Goal: Information Seeking & Learning: Check status

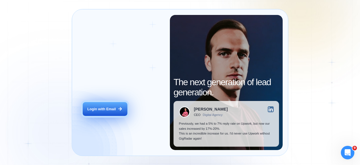
click at [102, 112] on button "Login with Email" at bounding box center [105, 109] width 44 height 14
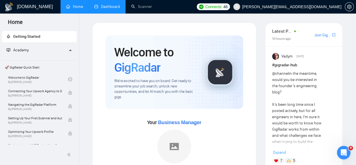
click at [104, 7] on link "Dashboard" at bounding box center [107, 6] width 26 height 5
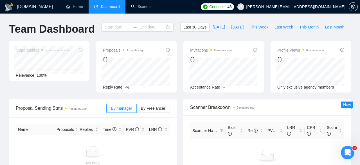
type input "2025-09-14"
type input "2025-10-14"
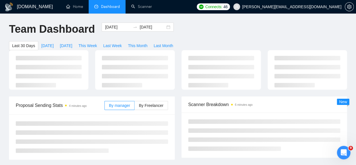
scroll to position [11, 0]
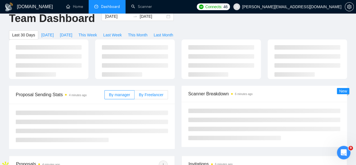
click at [151, 92] on span "By Freelancer" at bounding box center [151, 94] width 24 height 5
click at [134, 96] on input "By Freelancer" at bounding box center [134, 96] width 0 height 0
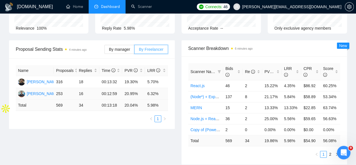
scroll to position [0, 0]
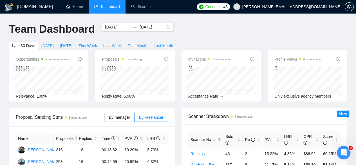
click at [54, 42] on span "Today" at bounding box center [47, 45] width 12 height 6
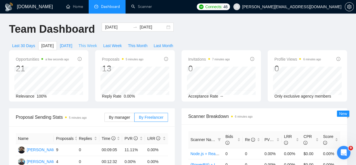
click at [97, 42] on span "This Week" at bounding box center [87, 45] width 19 height 6
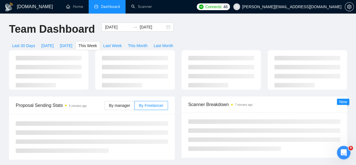
type input "2025-10-13"
type input "2025-10-19"
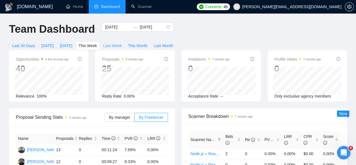
click at [122, 42] on span "Last Week" at bounding box center [112, 45] width 19 height 6
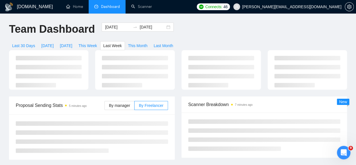
type input "2025-10-06"
type input "2025-10-12"
